Goal: Information Seeking & Learning: Compare options

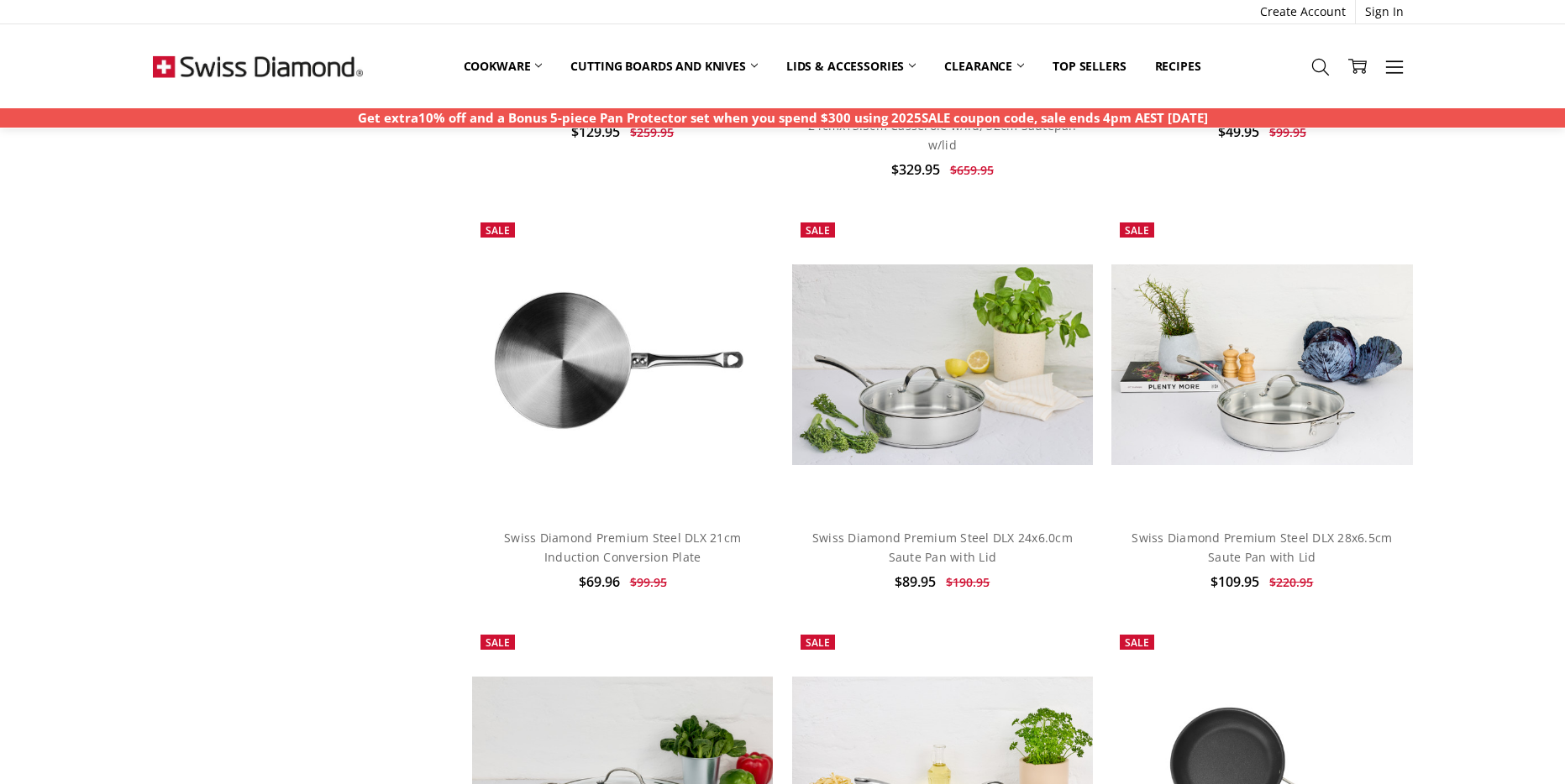
scroll to position [1303, 0]
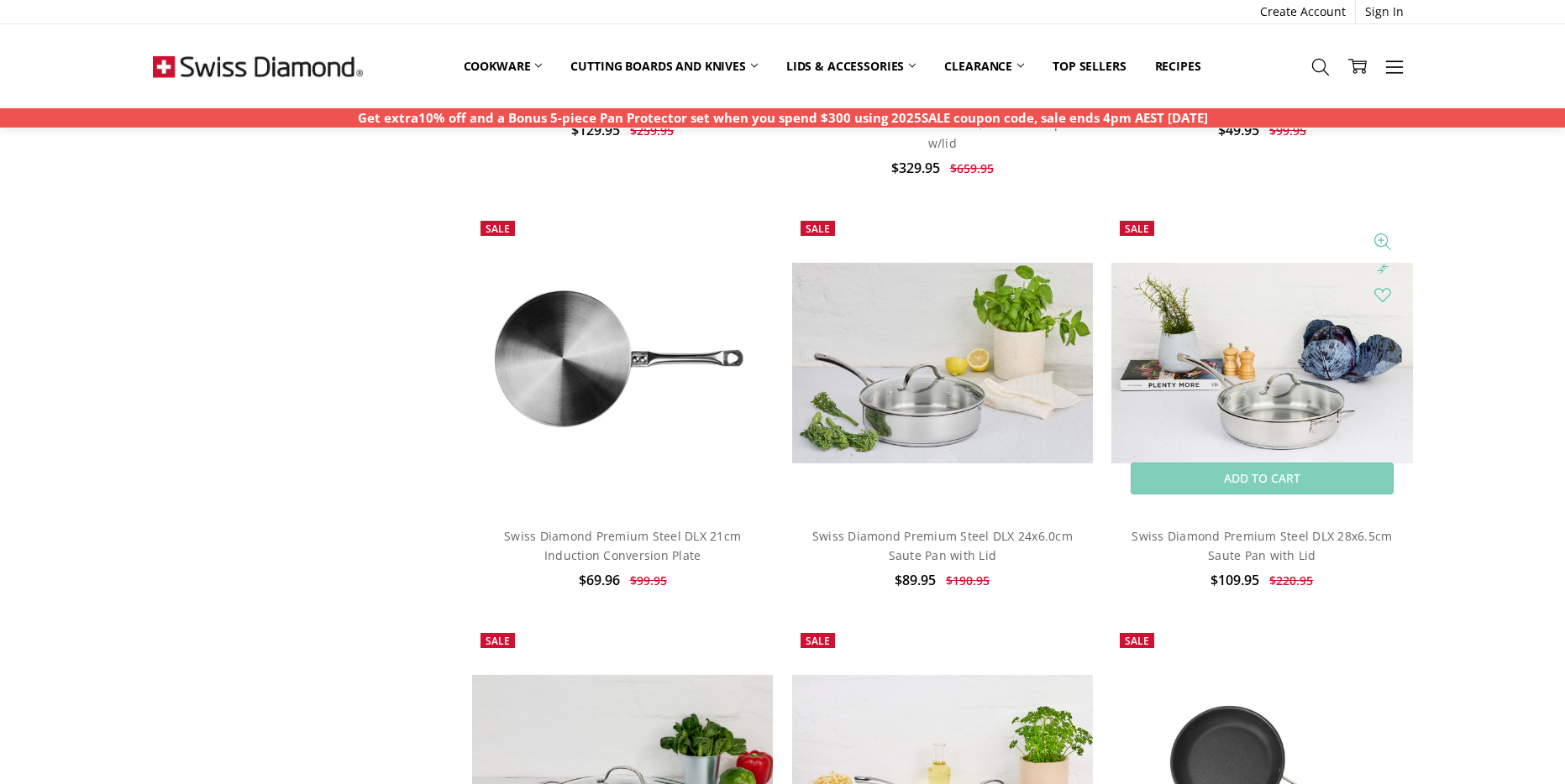
click at [1207, 388] on img at bounding box center [1262, 364] width 301 height 201
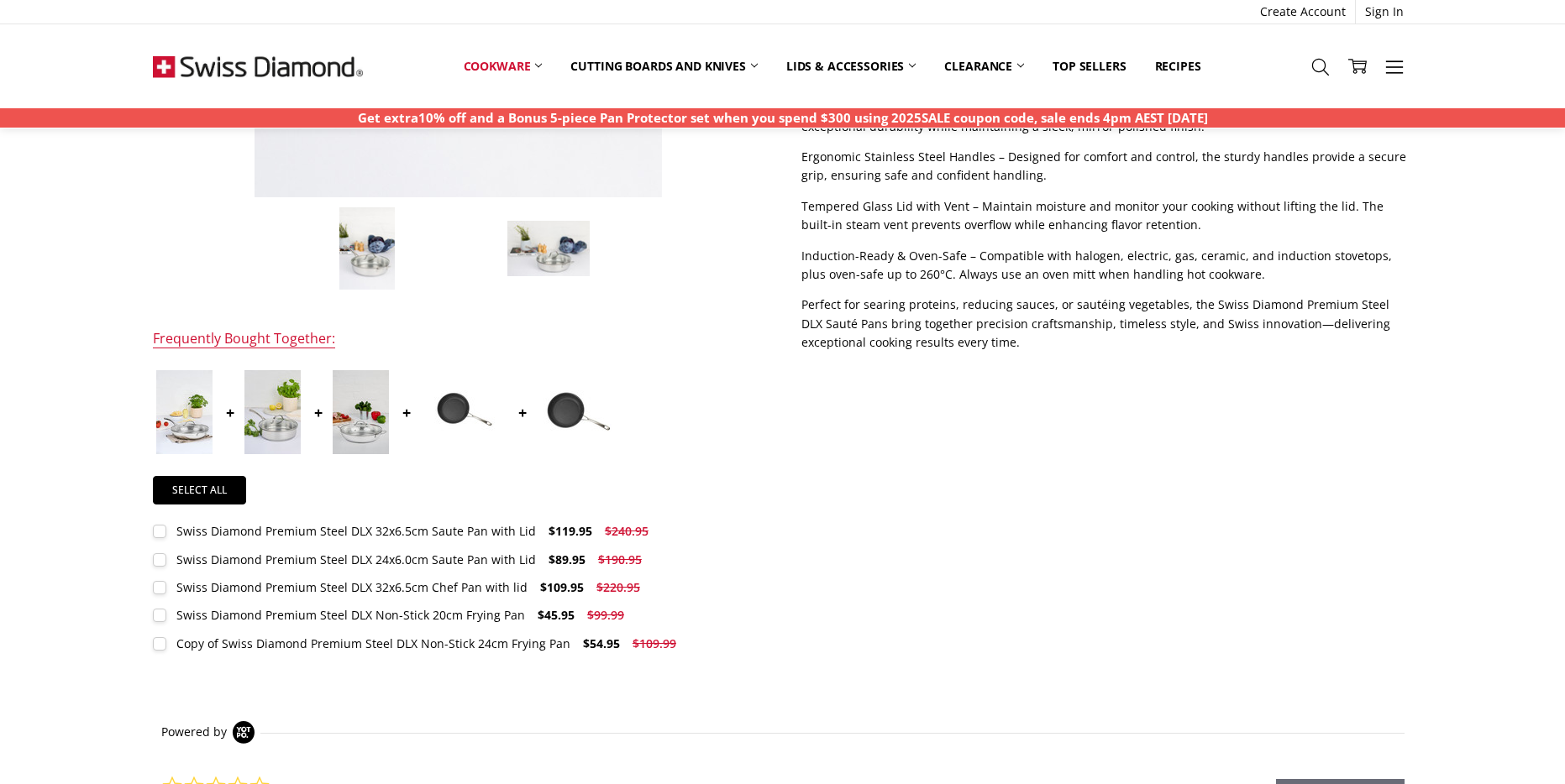
scroll to position [620, 0]
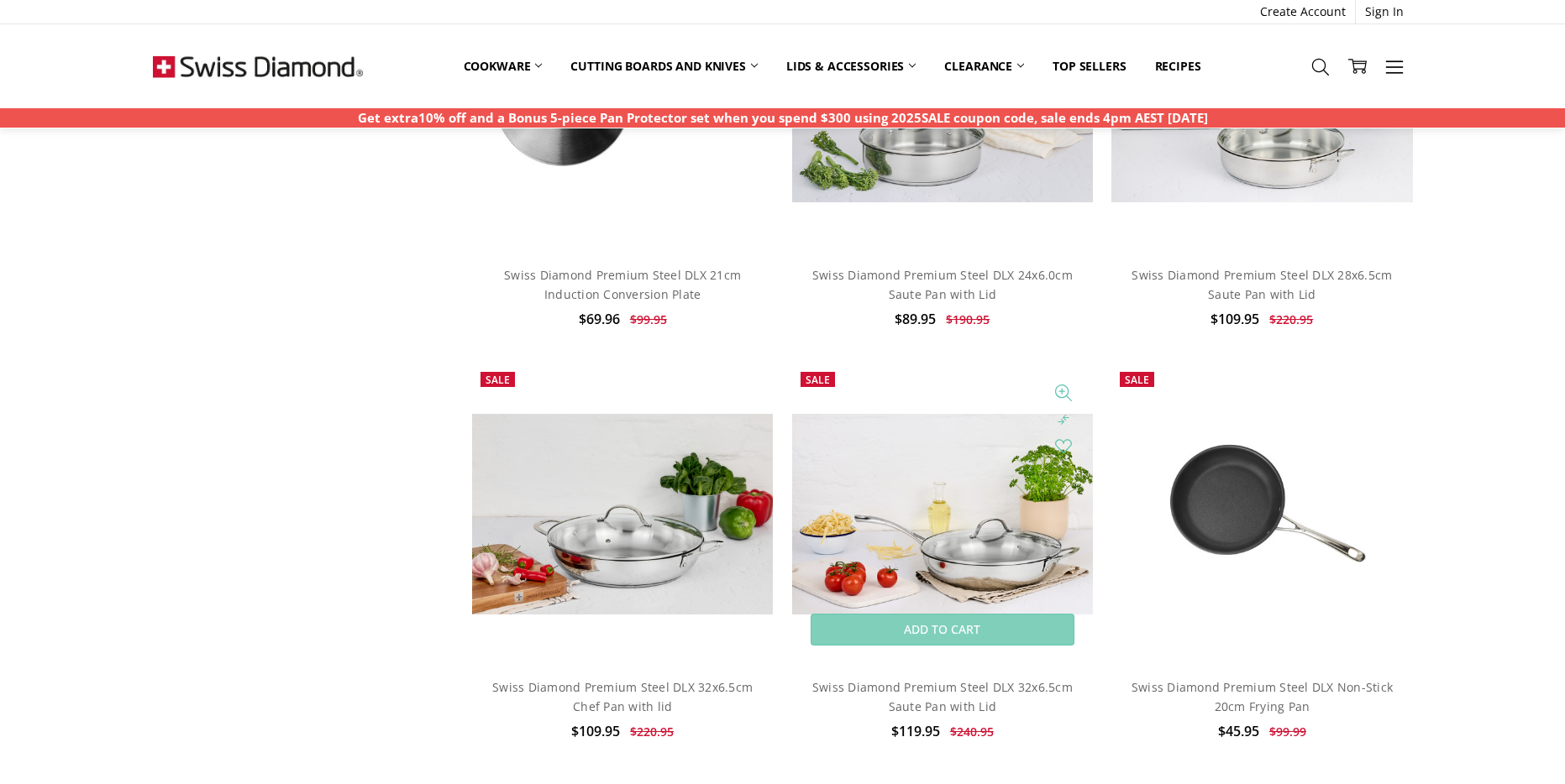
scroll to position [1621, 0]
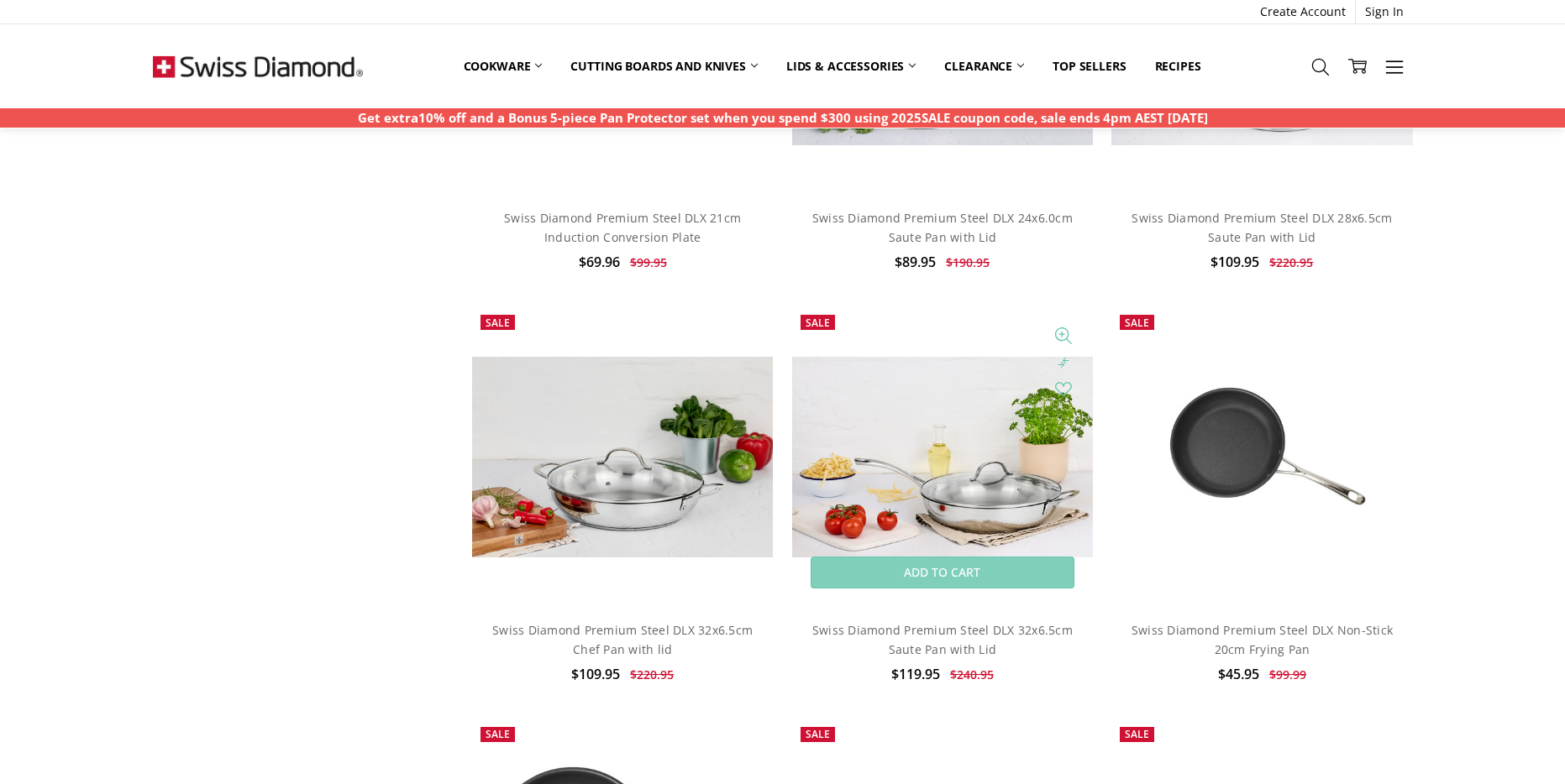
click at [980, 478] on img at bounding box center [943, 457] width 301 height 201
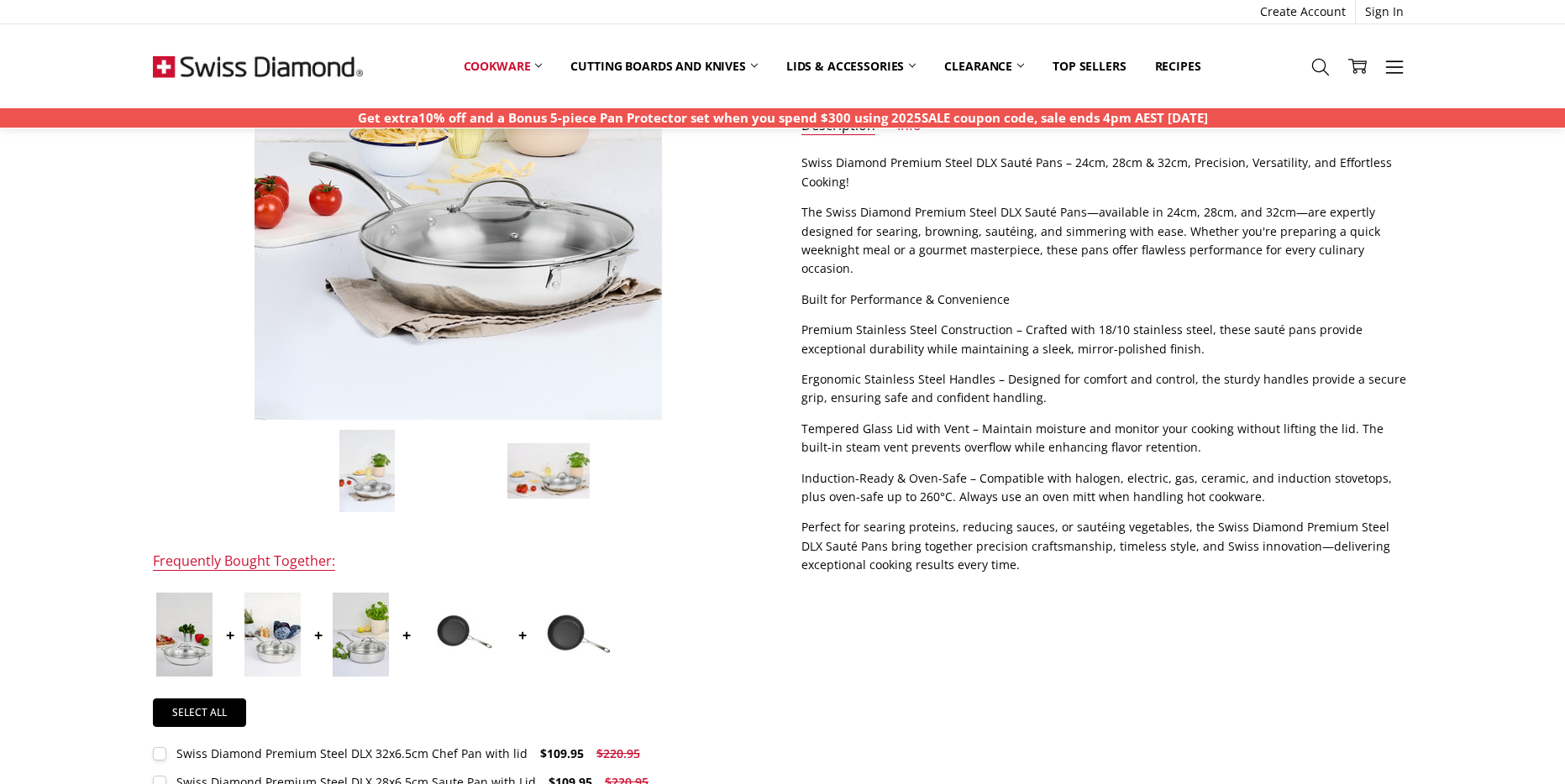
scroll to position [644, 0]
